Goal: Answer question/provide support: Share knowledge or assist other users

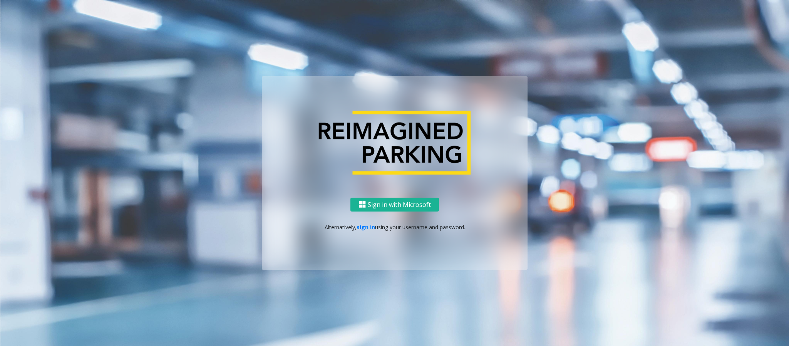
click at [363, 226] on link "sign in" at bounding box center [365, 226] width 18 height 7
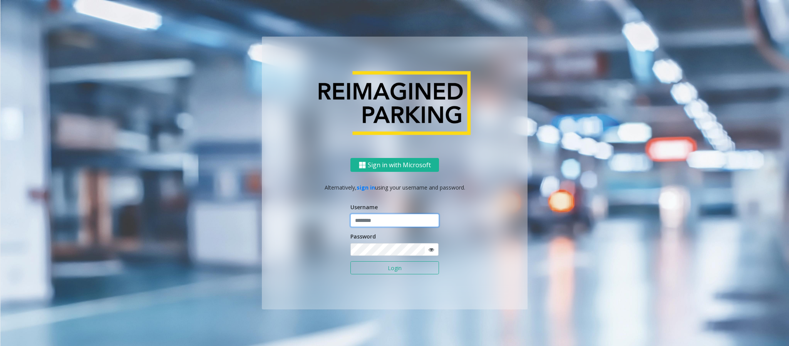
type input "**********"
click at [370, 221] on input "**********" at bounding box center [394, 220] width 89 height 13
click at [385, 267] on button "Login" at bounding box center [394, 267] width 89 height 13
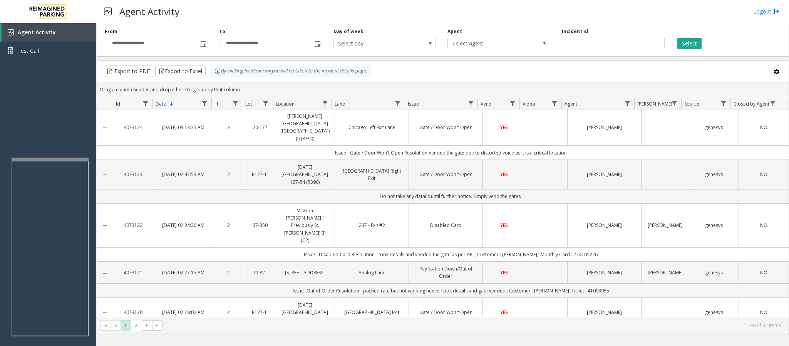
click at [62, 158] on div at bounding box center [50, 158] width 77 height 3
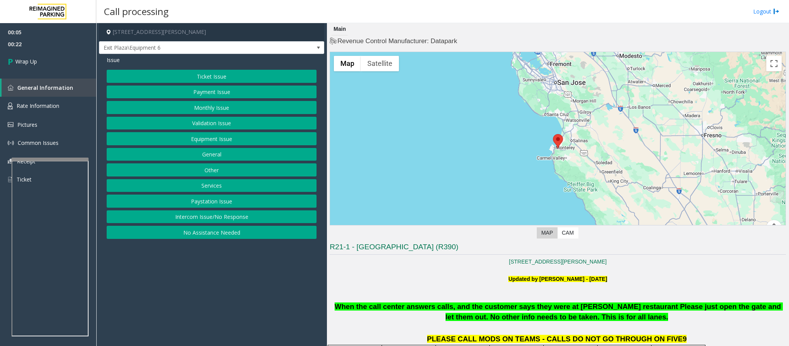
click at [189, 219] on button "Intercom Issue/No Response" at bounding box center [212, 216] width 210 height 13
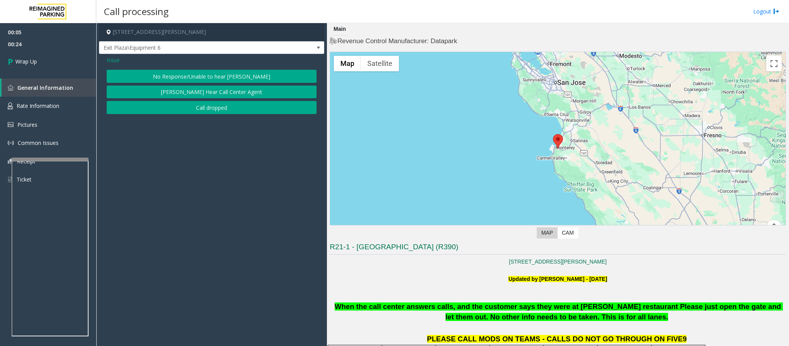
click at [197, 73] on button "No Response/Unable to hear [PERSON_NAME]" at bounding box center [212, 76] width 210 height 13
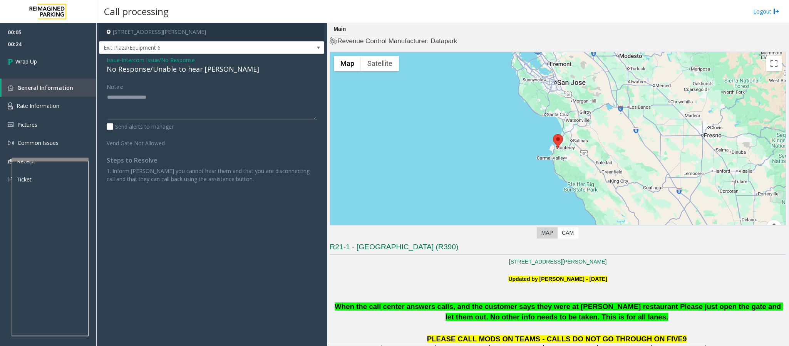
click at [186, 72] on div "No Response/Unable to hear [PERSON_NAME]" at bounding box center [212, 69] width 210 height 10
copy div "No Response/Unable to hear [PERSON_NAME]"
click at [164, 97] on textarea at bounding box center [212, 105] width 210 height 29
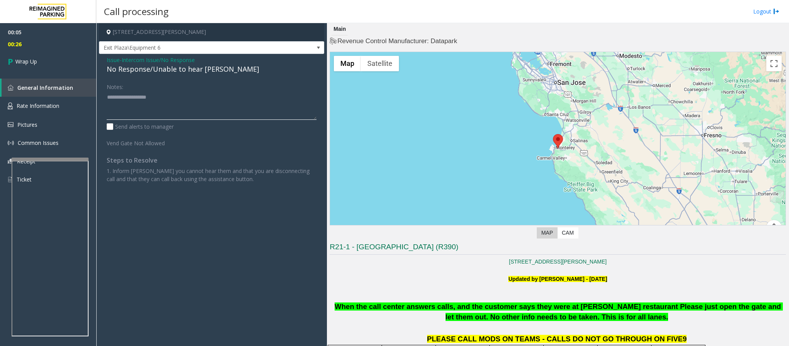
paste textarea "**********"
type textarea "**********"
click at [46, 67] on link "Wrap Up" at bounding box center [48, 61] width 96 height 23
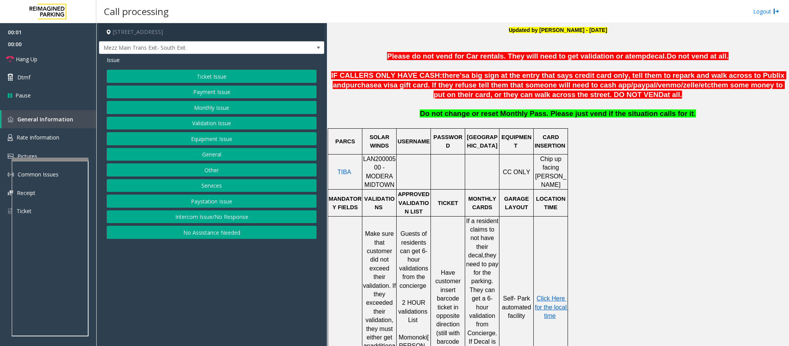
scroll to position [289, 0]
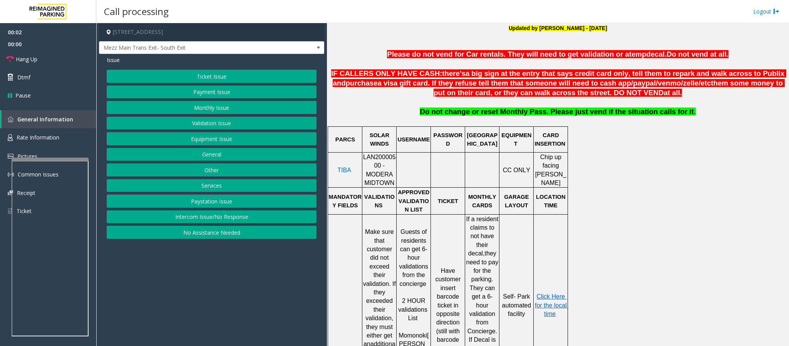
click at [380, 161] on span "LAN20000500 - MODERA MIDTOWN" at bounding box center [379, 170] width 33 height 32
copy span "LAN20000500"
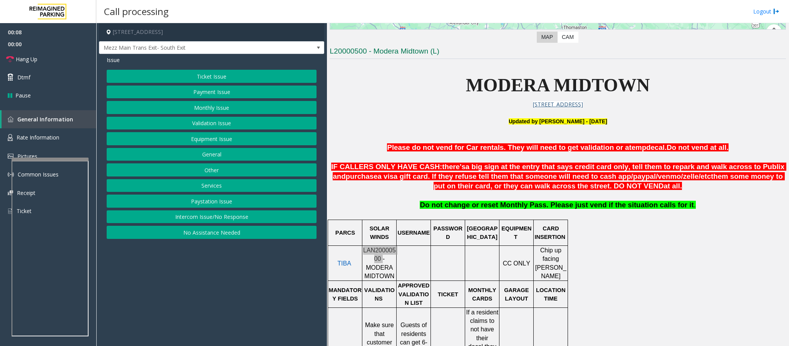
scroll to position [173, 0]
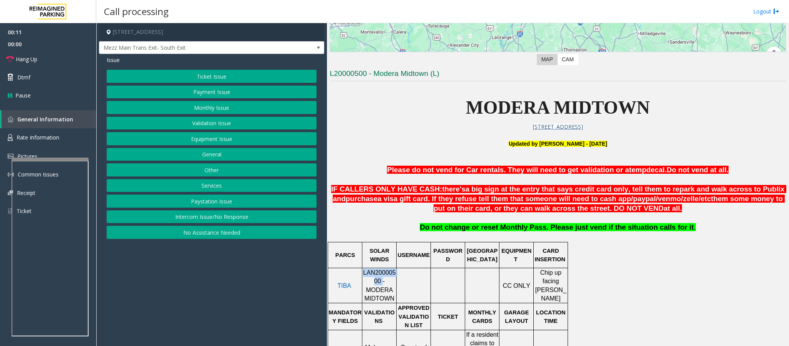
click at [197, 110] on button "Monthly Issue" at bounding box center [212, 107] width 210 height 13
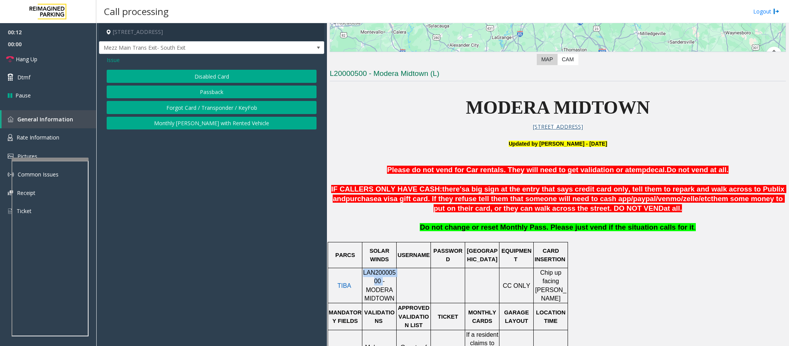
click at [203, 91] on button "Passback" at bounding box center [212, 91] width 210 height 13
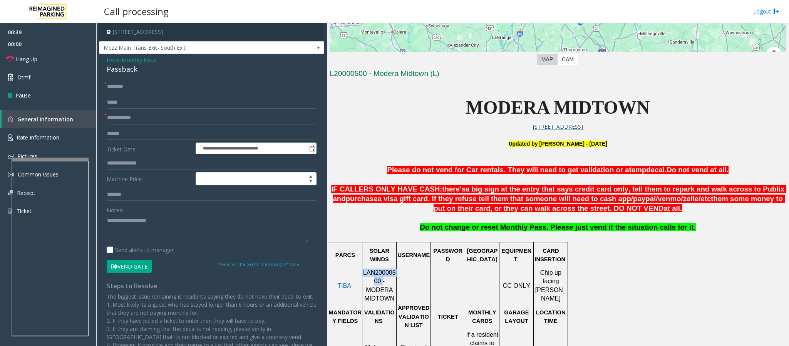
drag, startPoint x: 401, startPoint y: 170, endPoint x: 711, endPoint y: 169, distance: 310.2
click at [711, 169] on p "Please do not vend for Car rentals. They will need to get validation or a temp …" at bounding box center [557, 170] width 456 height 10
click at [115, 62] on span "Issue" at bounding box center [113, 60] width 13 height 8
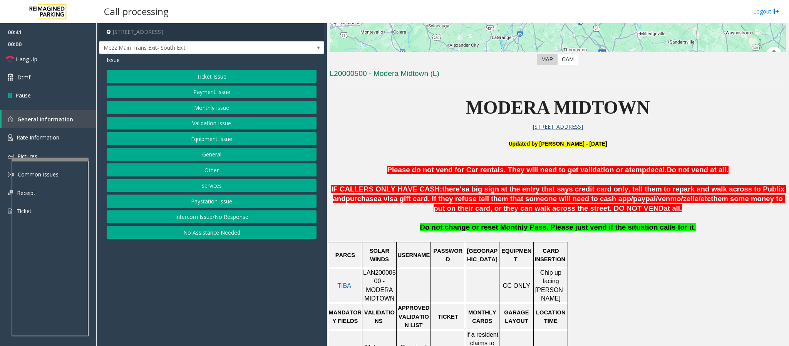
click at [216, 108] on button "Monthly Issue" at bounding box center [212, 107] width 210 height 13
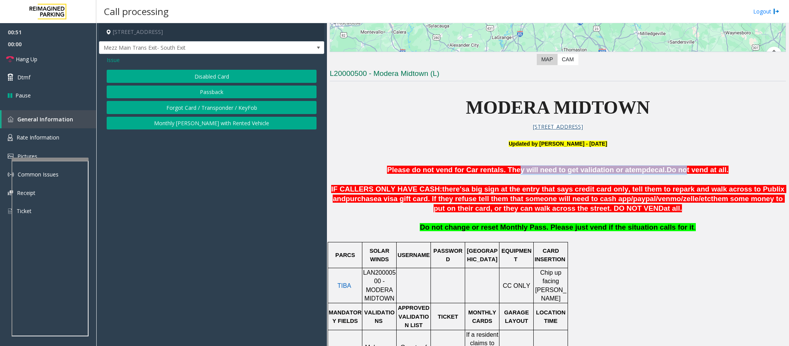
drag, startPoint x: 515, startPoint y: 170, endPoint x: 666, endPoint y: 171, distance: 151.3
click at [666, 171] on span "Please do not vend for Car rentals. They will need to get validation or a temp …" at bounding box center [557, 170] width 341 height 8
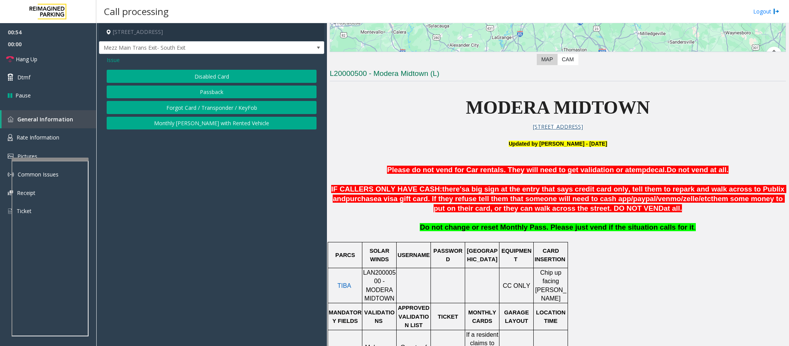
click at [468, 167] on span "Please do not vend for Car rentals. They will need to get validation or a" at bounding box center [508, 170] width 242 height 8
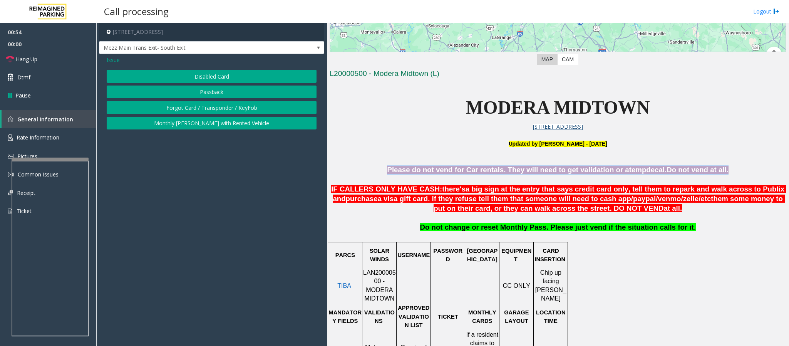
click at [468, 167] on span "Please do not vend for Car rentals. They will need to get validation or a" at bounding box center [508, 170] width 242 height 8
click at [468, 169] on span "Please do not vend for Car rentals. They will need to get validation or a" at bounding box center [508, 170] width 242 height 8
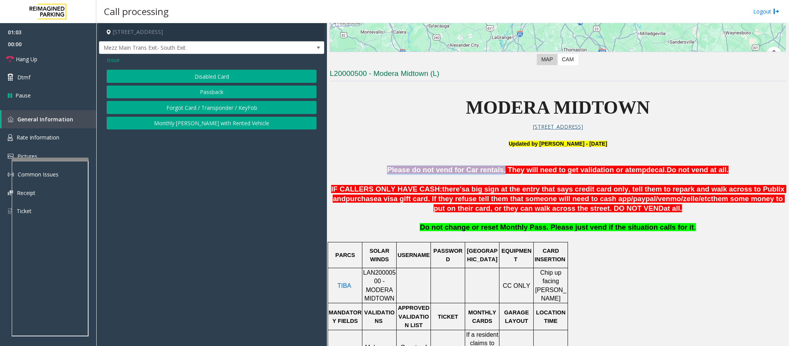
drag, startPoint x: 400, startPoint y: 170, endPoint x: 505, endPoint y: 170, distance: 105.1
click at [505, 170] on p "Please do not vend for Car rentals. They will need to get validation or a temp …" at bounding box center [557, 170] width 456 height 10
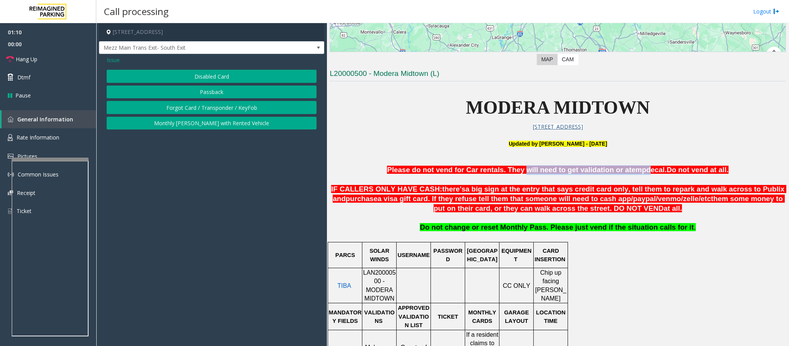
drag, startPoint x: 522, startPoint y: 171, endPoint x: 633, endPoint y: 172, distance: 111.2
click at [633, 172] on span "Please do not vend for Car rentals. They will need to get validation or a temp …" at bounding box center [557, 170] width 341 height 8
click at [219, 106] on button "Forgot Card / Transponder / KeyFob" at bounding box center [212, 107] width 210 height 13
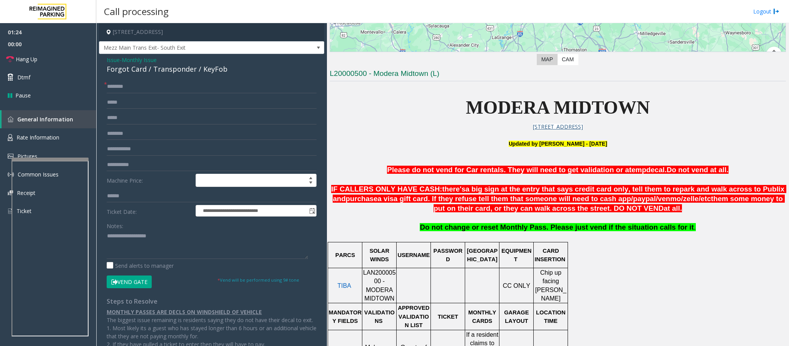
click at [486, 169] on span "Please do not vend for Car rentals. They will need to get validation or a" at bounding box center [508, 170] width 242 height 8
drag, startPoint x: 648, startPoint y: 170, endPoint x: 706, endPoint y: 171, distance: 57.7
click at [706, 171] on span "Please do not vend for Car rentals. They will need to get validation or a temp …" at bounding box center [557, 170] width 341 height 8
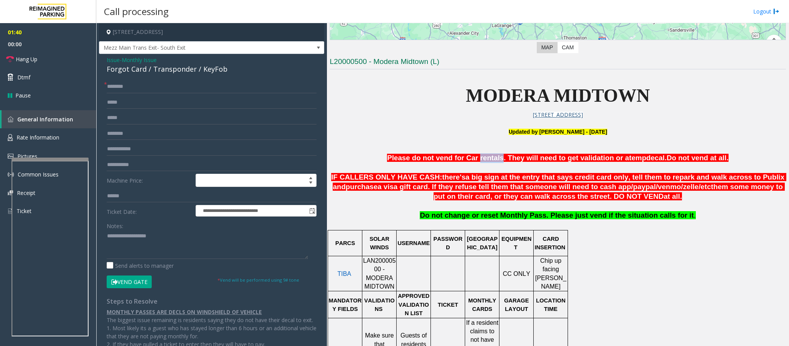
scroll to position [206, 0]
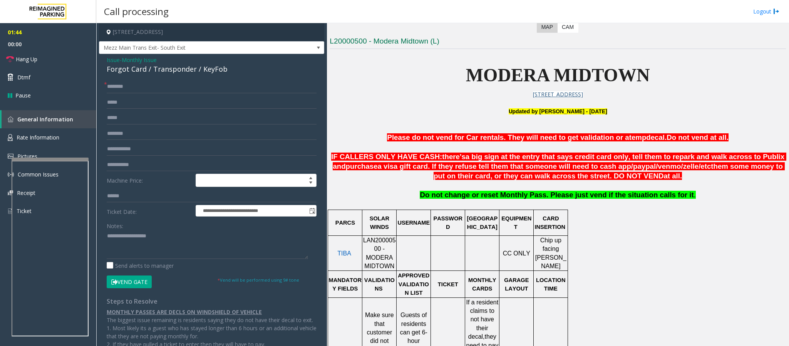
click at [108, 62] on span "Issue" at bounding box center [113, 60] width 13 height 8
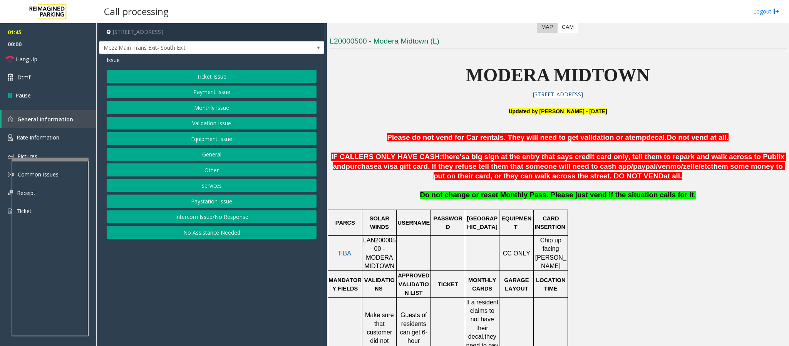
click at [232, 80] on button "Ticket Issue" at bounding box center [212, 76] width 210 height 13
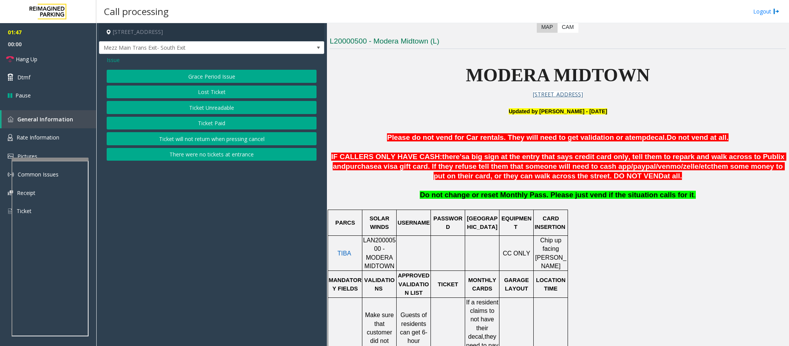
click at [112, 58] on span "Issue" at bounding box center [113, 60] width 13 height 8
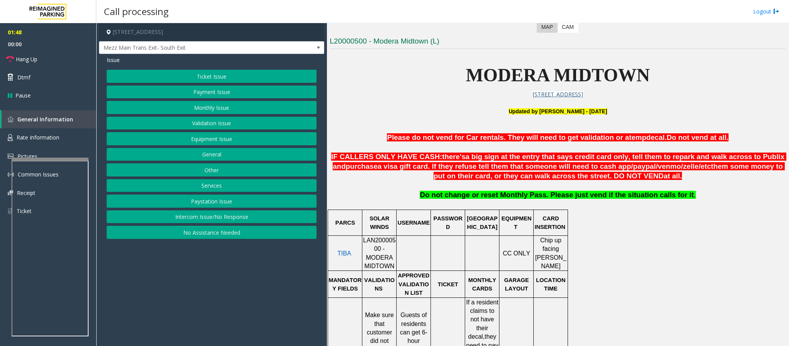
click at [231, 76] on button "Ticket Issue" at bounding box center [212, 76] width 210 height 13
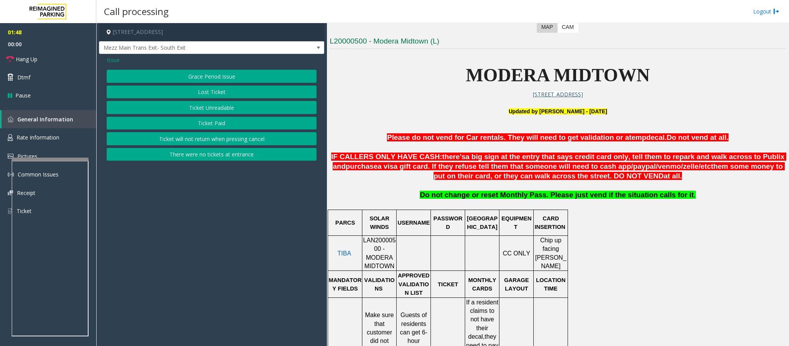
click at [229, 107] on button "Ticket Unreadable" at bounding box center [212, 107] width 210 height 13
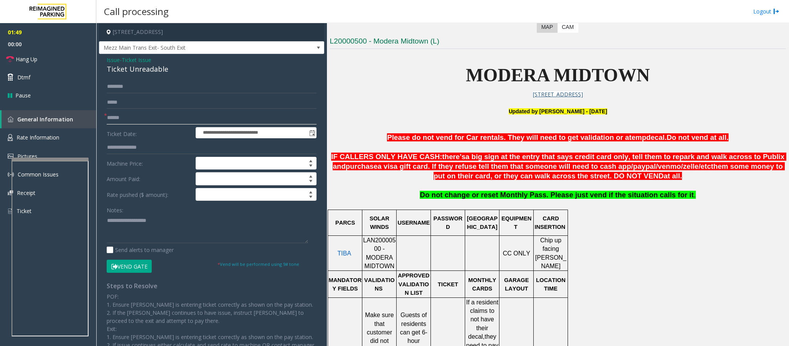
click at [150, 113] on input "text" at bounding box center [212, 117] width 210 height 13
click at [158, 118] on input "text" at bounding box center [212, 117] width 210 height 13
type input "*******"
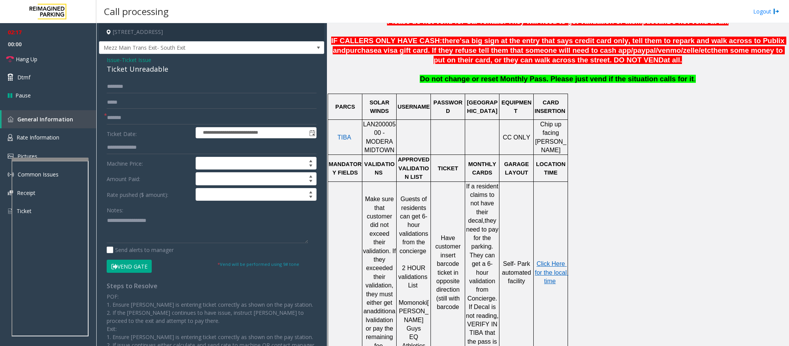
scroll to position [494, 0]
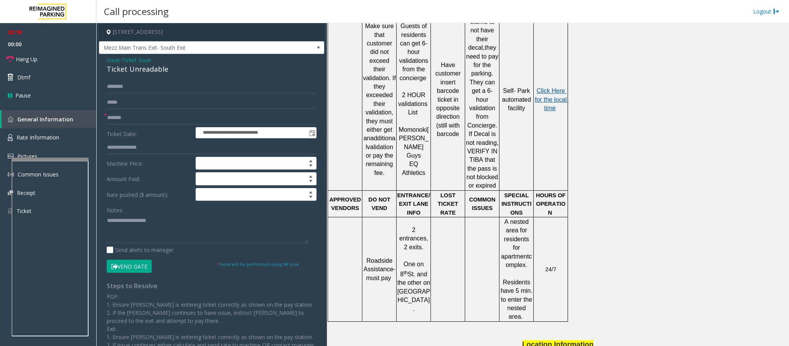
click at [550, 88] on span "Click Here for the local time" at bounding box center [551, 99] width 33 height 24
click at [51, 139] on span "Rate Information" at bounding box center [38, 137] width 43 height 7
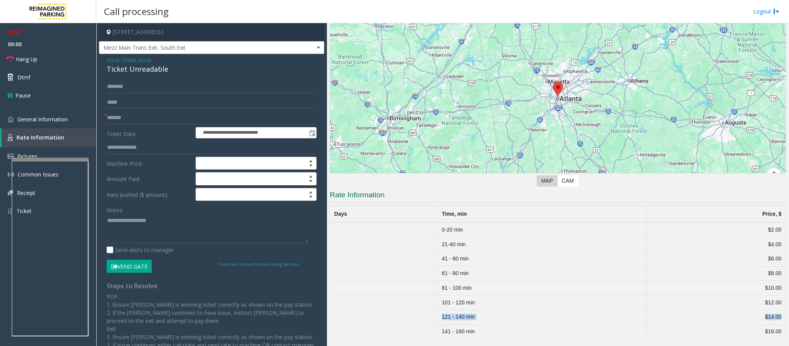
drag, startPoint x: 451, startPoint y: 316, endPoint x: 753, endPoint y: 284, distance: 303.4
click at [776, 315] on tr "121 - 140 min $14.00" at bounding box center [558, 316] width 456 height 15
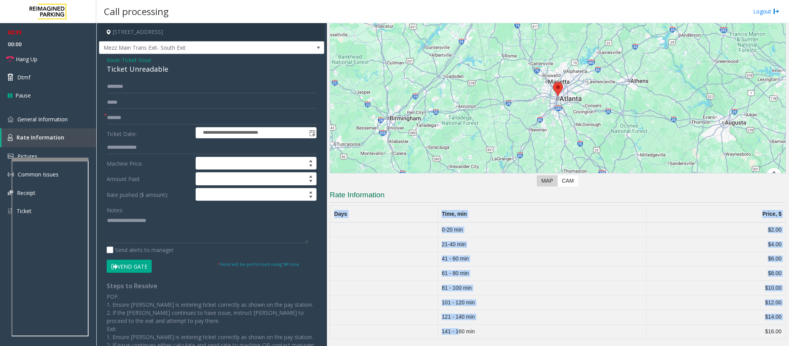
drag, startPoint x: 456, startPoint y: 331, endPoint x: 441, endPoint y: 253, distance: 79.6
click at [788, 334] on html "**********" at bounding box center [394, 173] width 789 height 346
click at [73, 119] on link "General Information" at bounding box center [48, 119] width 96 height 18
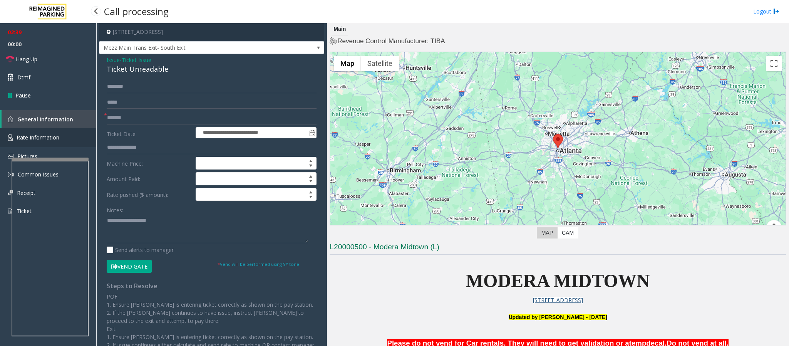
click at [43, 136] on span "Rate Information" at bounding box center [38, 137] width 43 height 7
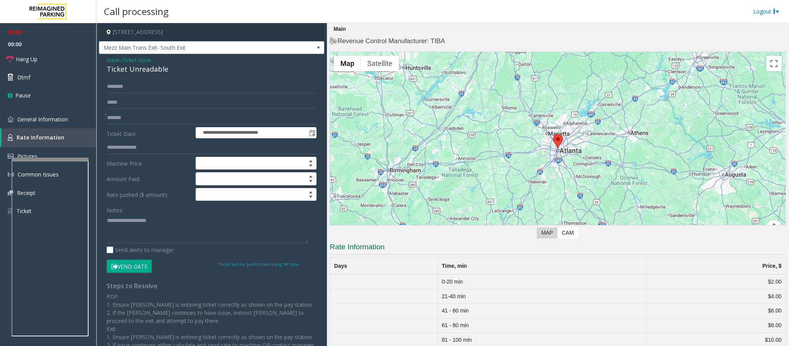
scroll to position [54, 0]
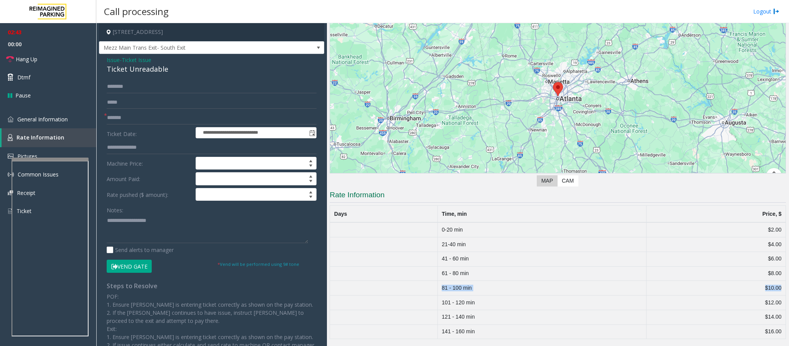
drag, startPoint x: 428, startPoint y: 286, endPoint x: 776, endPoint y: 282, distance: 348.7
click at [776, 282] on tr "81 - 100 min $10.00" at bounding box center [558, 288] width 456 height 15
click at [23, 117] on span "General Information" at bounding box center [42, 118] width 50 height 7
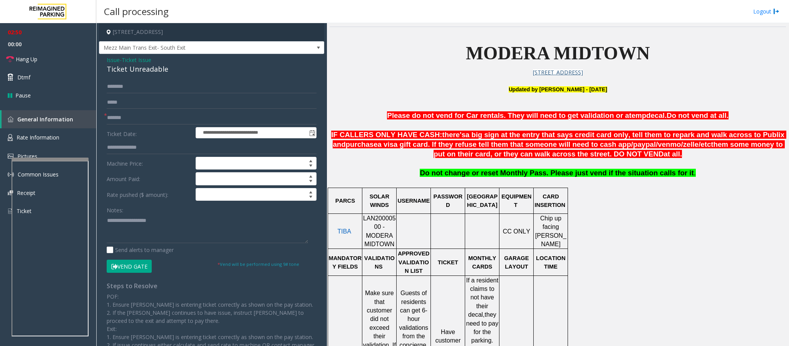
scroll to position [112, 0]
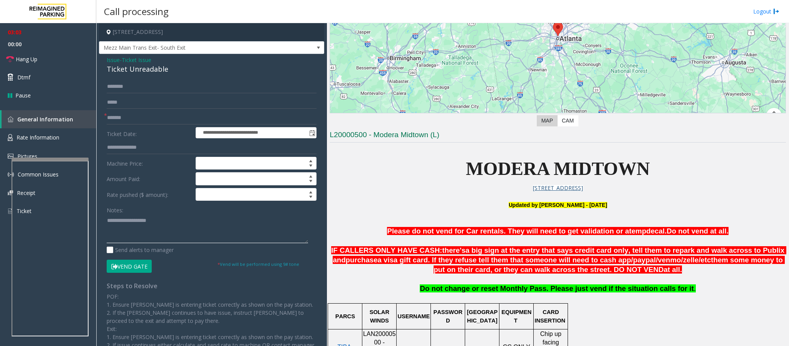
click at [138, 228] on textarea at bounding box center [207, 228] width 201 height 29
type textarea "******"
click at [114, 64] on span "Issue" at bounding box center [113, 60] width 13 height 8
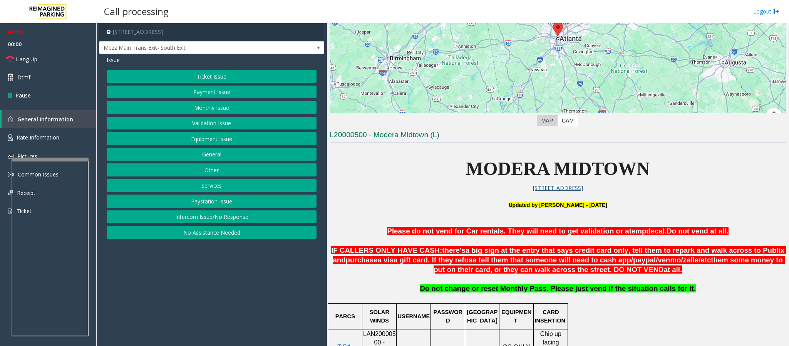
click at [186, 126] on button "Validation Issue" at bounding box center [212, 123] width 210 height 13
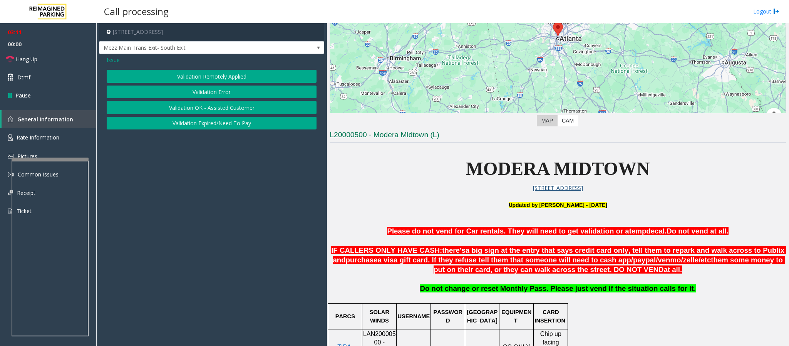
click at [213, 87] on button "Validation Error" at bounding box center [212, 91] width 210 height 13
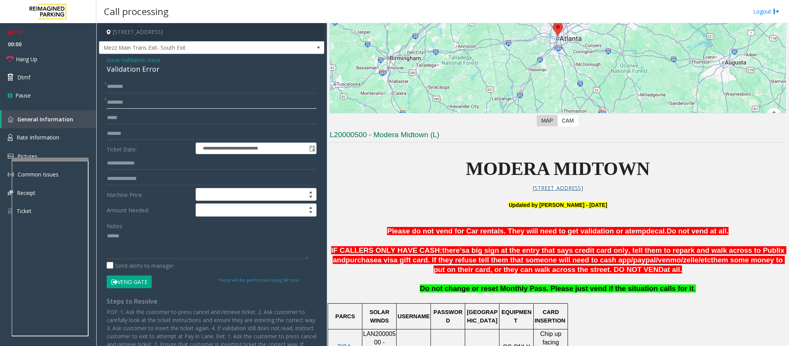
click at [122, 101] on input "text" at bounding box center [212, 102] width 210 height 13
type input "******"
click at [132, 90] on input "text" at bounding box center [212, 86] width 210 height 13
type input "******"
click at [124, 282] on button "Vend Gate" at bounding box center [129, 281] width 45 height 13
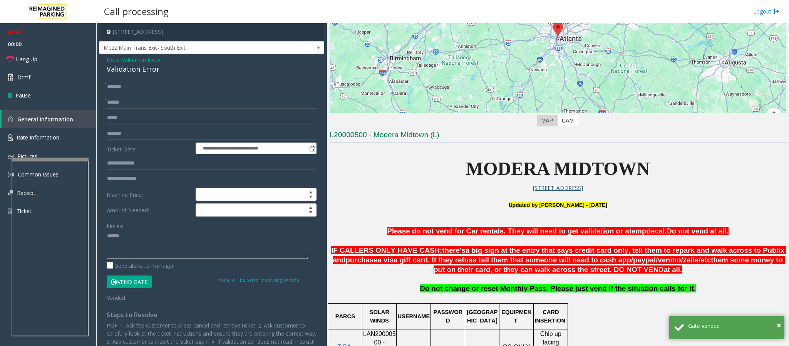
click at [109, 237] on textarea at bounding box center [207, 244] width 201 height 29
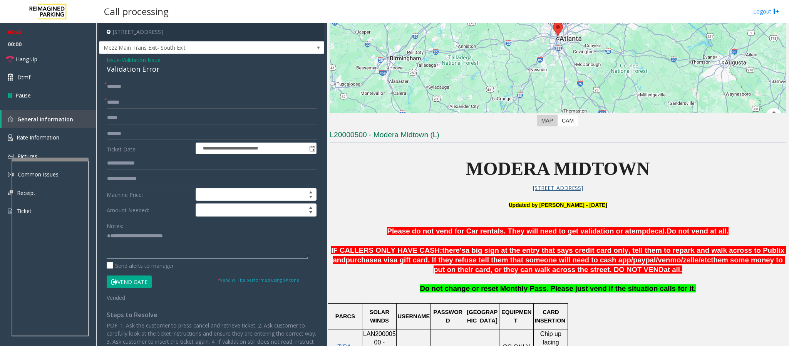
click at [120, 241] on textarea at bounding box center [207, 244] width 201 height 29
click at [65, 57] on link "Hang Up" at bounding box center [48, 59] width 96 height 18
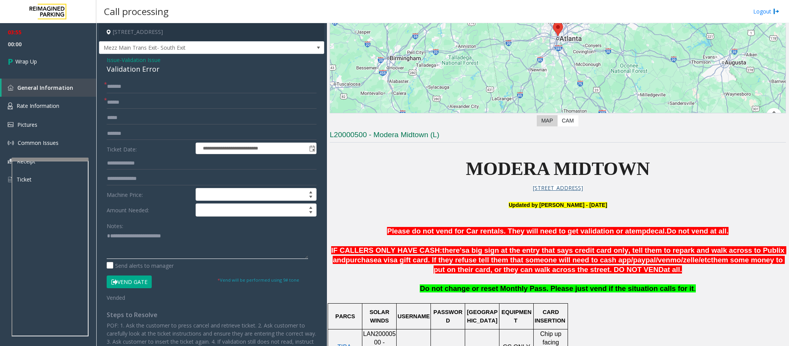
click at [197, 239] on textarea at bounding box center [207, 244] width 201 height 29
click at [133, 73] on div "Validation Error" at bounding box center [212, 69] width 210 height 10
copy div "Validation Error"
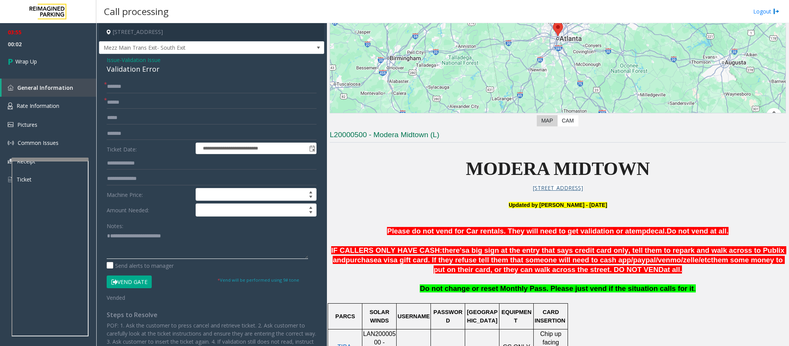
click at [200, 240] on textarea at bounding box center [207, 244] width 201 height 29
paste textarea "**********"
type textarea "**********"
click at [51, 60] on link "Wrap Up" at bounding box center [48, 61] width 96 height 23
